Goal: Information Seeking & Learning: Learn about a topic

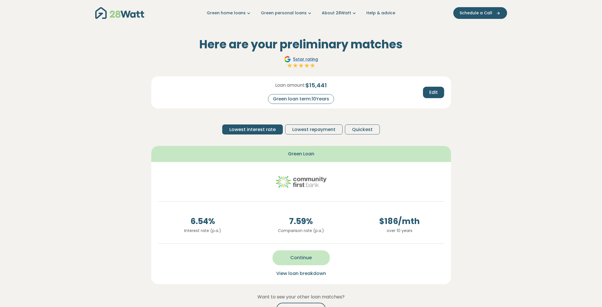
click at [315, 262] on button "Continue" at bounding box center [300, 257] width 57 height 15
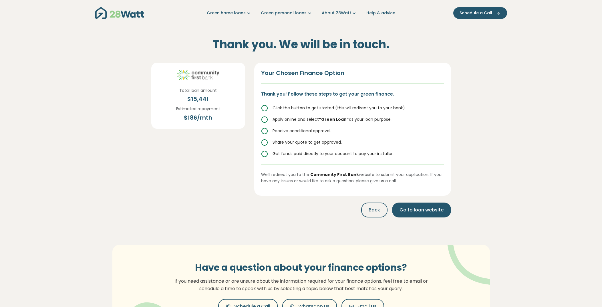
click at [266, 109] on circle at bounding box center [265, 108] width 6 height 6
click at [264, 108] on icon at bounding box center [264, 108] width 7 height 7
click at [370, 207] on button "Back" at bounding box center [374, 209] width 26 height 15
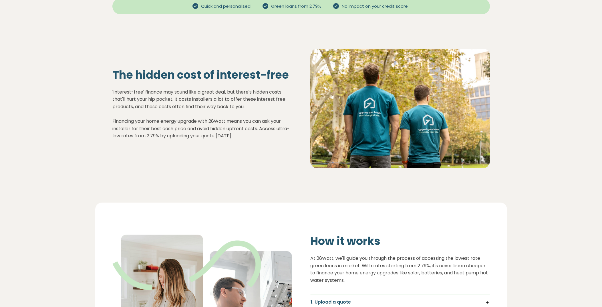
scroll to position [286, 0]
